Goal: Information Seeking & Learning: Check status

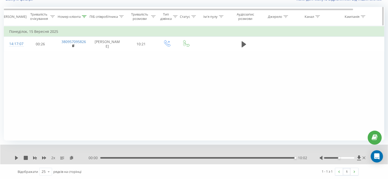
click at [86, 17] on icon at bounding box center [84, 16] width 5 height 3
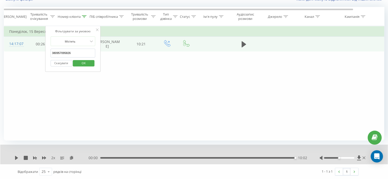
drag, startPoint x: 81, startPoint y: 52, endPoint x: 42, endPoint y: 58, distance: 40.0
click at [31, 52] on table "Фільтрувати за умовою Дорівнює Скасувати OK Фільтрувати за умовою Містить 38095…" at bounding box center [211, 39] width 414 height 26
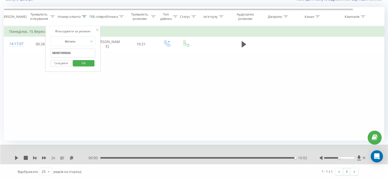
paste input "676898085"
click at [84, 64] on span "OK" at bounding box center [84, 63] width 14 height 8
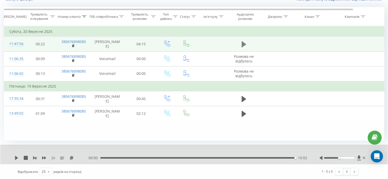
click at [241, 43] on button at bounding box center [244, 45] width 8 height 8
click at [245, 45] on icon at bounding box center [245, 45] width 2 height 6
click at [82, 17] on div "Номер клієнта" at bounding box center [72, 17] width 29 height 4
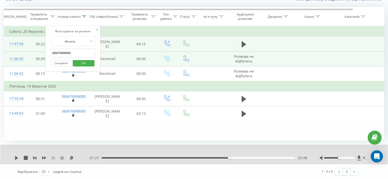
drag, startPoint x: 66, startPoint y: 53, endPoint x: 28, endPoint y: 57, distance: 38.1
click at [28, 57] on table "Фільтрувати за умовою Дорівнює Скасувати OK Фільтрувати за умовою Містить 38067…" at bounding box center [211, 73] width 414 height 95
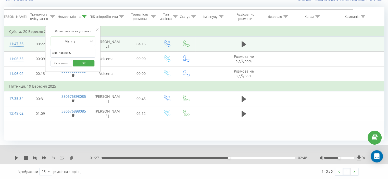
paste input "961300190"
type input "380961300190"
click at [84, 61] on span "OK" at bounding box center [84, 63] width 14 height 8
